Goal: Information Seeking & Learning: Learn about a topic

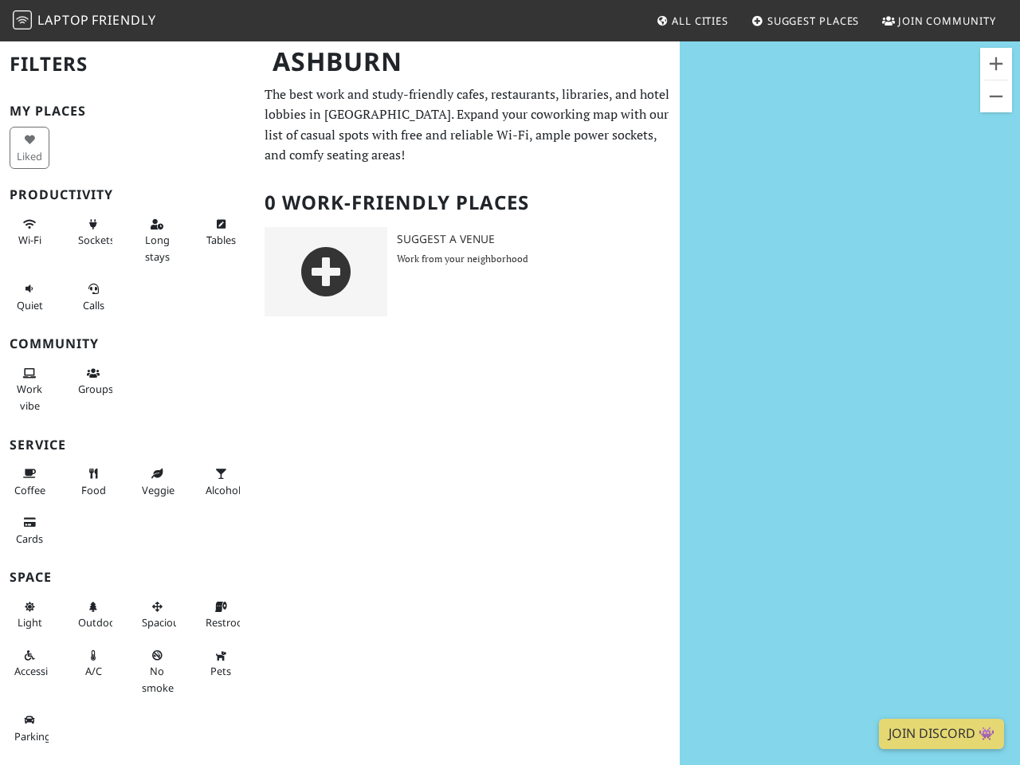
click at [510, 383] on div "Ashburn Filters My Places Liked Productivity Wi-Fi Sockets Long stays Tables Qu…" at bounding box center [510, 402] width 1020 height 725
click at [28, 147] on div "Liked" at bounding box center [32, 148] width 64 height 49
click at [28, 232] on button "Wi-Fi" at bounding box center [30, 232] width 40 height 42
click at [88, 232] on button "Sockets" at bounding box center [93, 232] width 40 height 42
click at [149, 240] on span "Long stays" at bounding box center [157, 248] width 25 height 30
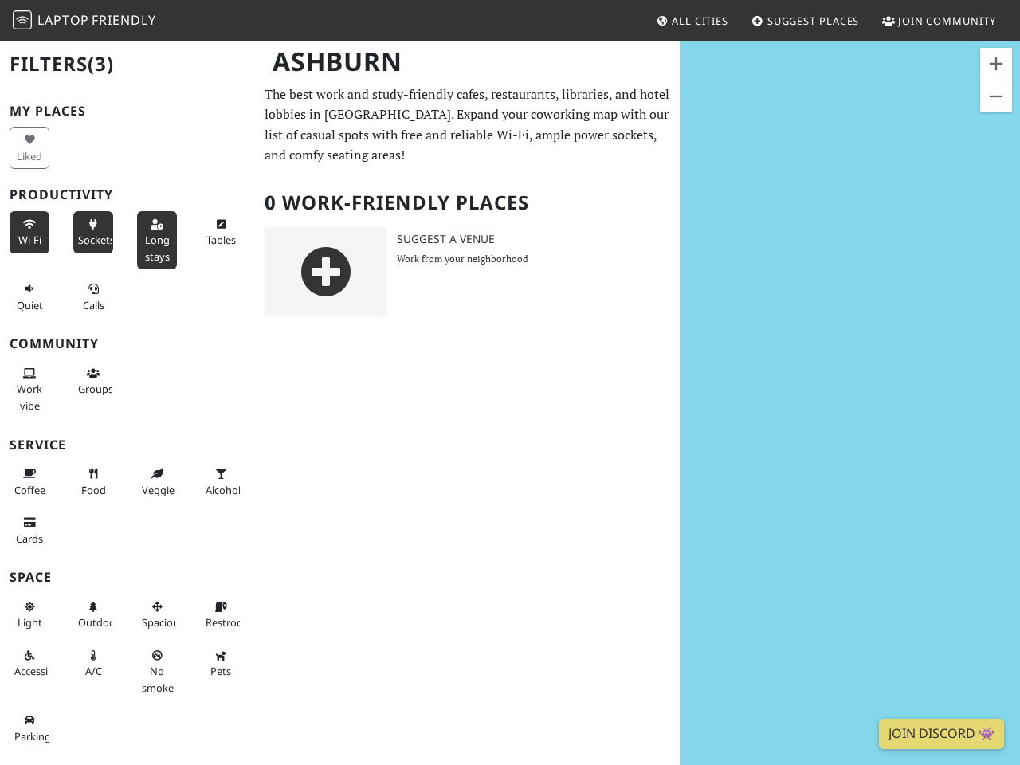
click at [209, 232] on button "Tables" at bounding box center [221, 232] width 40 height 42
click at [28, 297] on button "Quiet" at bounding box center [30, 297] width 40 height 42
click at [88, 297] on button "Calls" at bounding box center [93, 297] width 40 height 42
click at [28, 389] on span "Work vibe" at bounding box center [30, 397] width 26 height 30
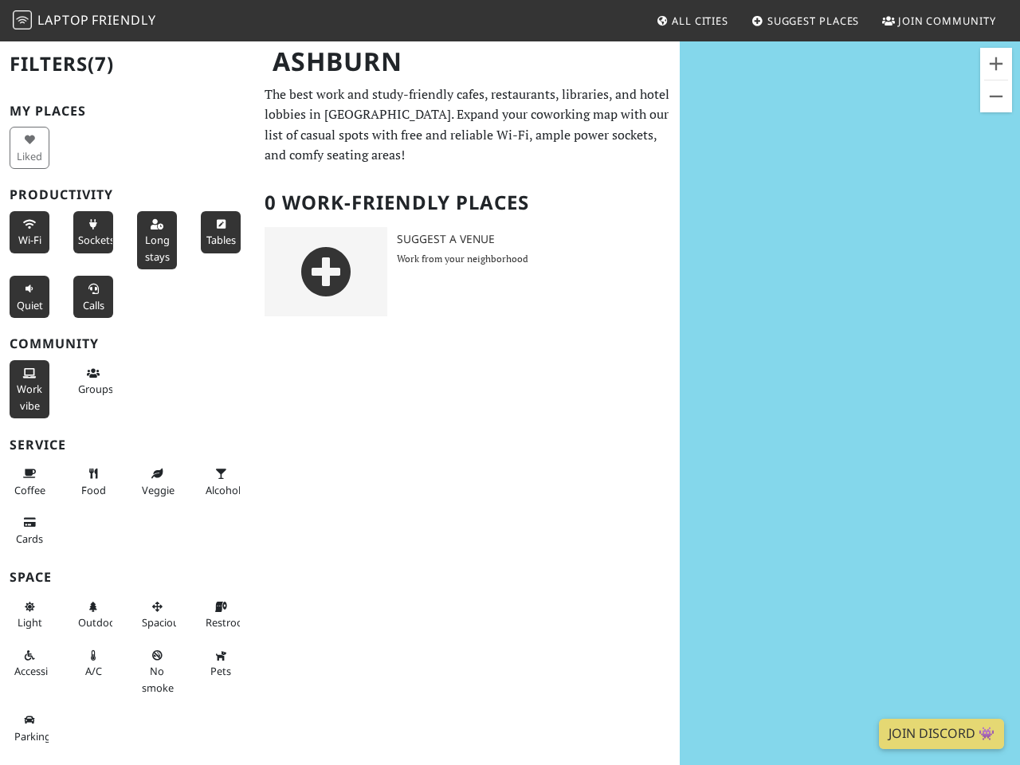
click at [88, 381] on button "Groups" at bounding box center [93, 381] width 40 height 42
